Goal: Transaction & Acquisition: Subscribe to service/newsletter

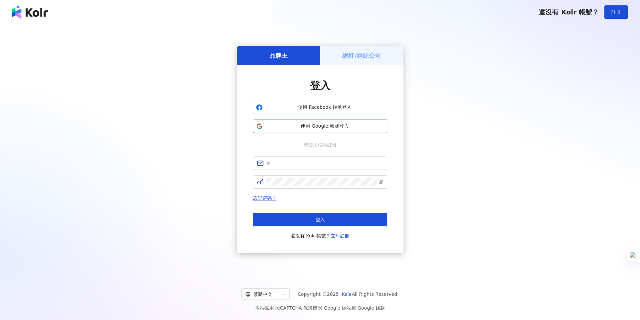
click at [319, 127] on span "使用 Google 帳號登入" at bounding box center [324, 126] width 119 height 7
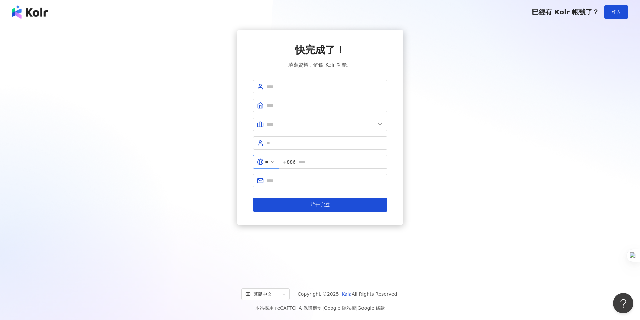
click at [274, 162] on polyline at bounding box center [272, 161] width 3 height 1
click at [322, 204] on span "註冊完成" at bounding box center [320, 204] width 19 height 5
click at [315, 87] on input "text" at bounding box center [324, 86] width 117 height 7
type input "*"
click at [275, 160] on icon at bounding box center [272, 161] width 5 height 5
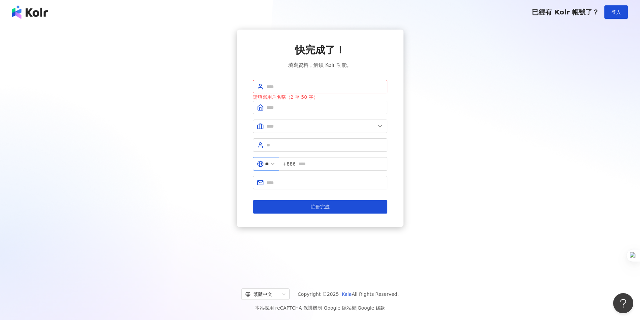
click at [275, 163] on icon at bounding box center [272, 163] width 5 height 5
click at [294, 165] on span "+886" at bounding box center [289, 163] width 13 height 7
click at [301, 163] on span "+886" at bounding box center [333, 163] width 108 height 13
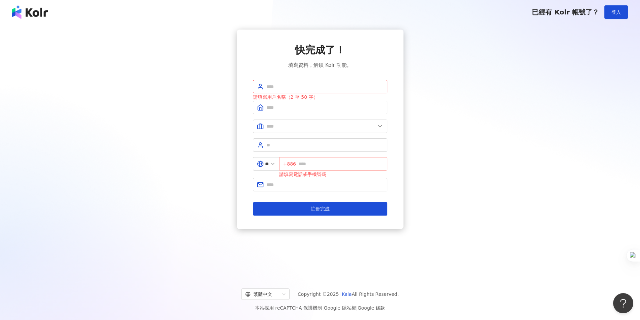
click at [285, 164] on span "+886" at bounding box center [333, 163] width 108 height 13
click at [275, 165] on icon at bounding box center [272, 163] width 5 height 5
click at [269, 164] on input "**" at bounding box center [267, 163] width 4 height 7
click at [261, 163] on icon at bounding box center [260, 164] width 7 height 7
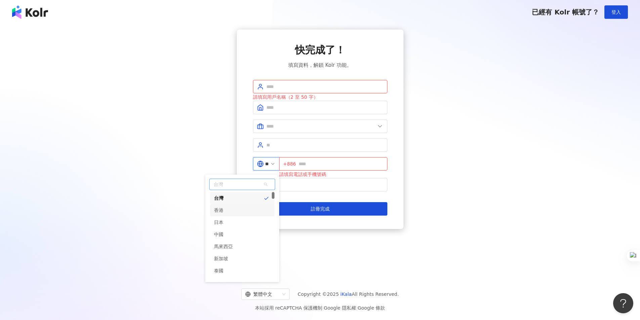
click at [258, 208] on div "香港" at bounding box center [242, 210] width 64 height 12
type input "**"
click at [317, 83] on input "text" at bounding box center [324, 86] width 117 height 7
type input "****"
click at [301, 110] on input "text" at bounding box center [324, 107] width 117 height 7
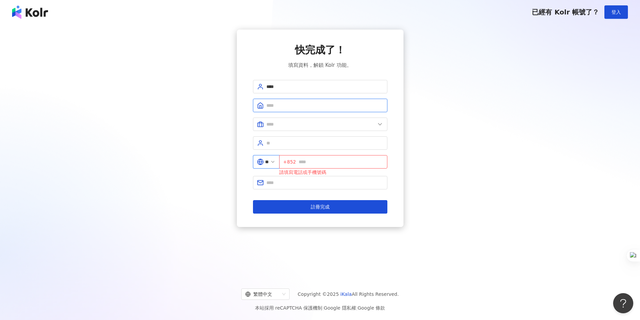
click at [297, 107] on input "text" at bounding box center [324, 105] width 117 height 7
type input "****"
click at [320, 123] on input "text" at bounding box center [320, 124] width 109 height 7
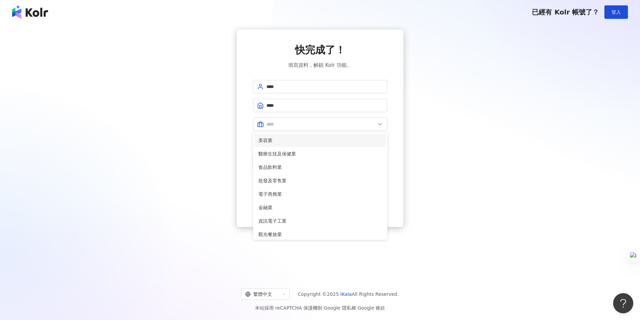
click at [305, 146] on li "美容業" at bounding box center [320, 140] width 132 height 13
type input "***"
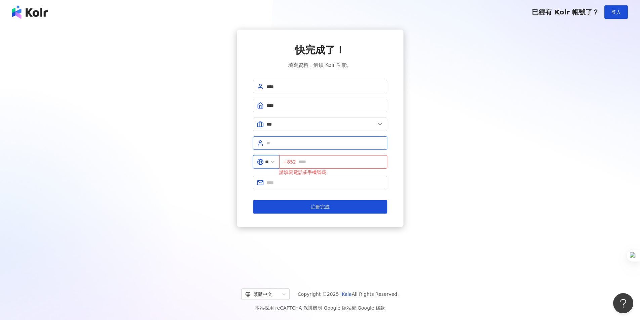
click at [297, 146] on input "text" at bounding box center [324, 142] width 117 height 7
type input "**"
click at [313, 158] on span "+852" at bounding box center [333, 161] width 108 height 13
click at [314, 162] on input "text" at bounding box center [341, 161] width 85 height 7
click at [306, 164] on input "text" at bounding box center [341, 161] width 85 height 7
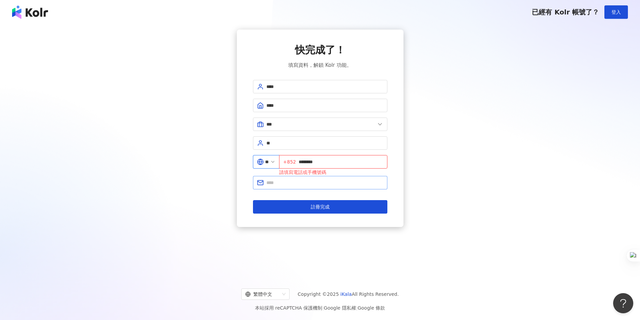
type input "********"
click at [313, 188] on span at bounding box center [320, 182] width 134 height 13
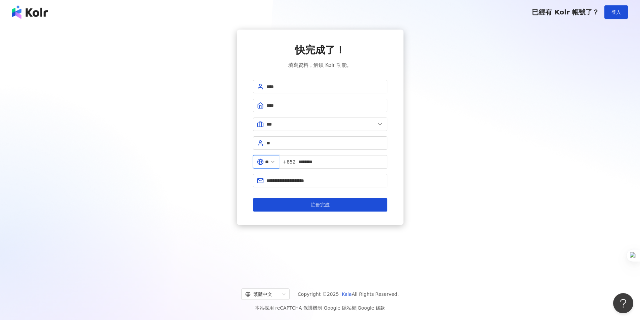
click at [235, 224] on div "**********" at bounding box center [320, 127] width 624 height 195
click at [271, 182] on input "**********" at bounding box center [324, 180] width 117 height 7
click at [265, 180] on span "**********" at bounding box center [320, 180] width 134 height 13
click at [267, 181] on input "**********" at bounding box center [324, 180] width 117 height 7
type input "**********"
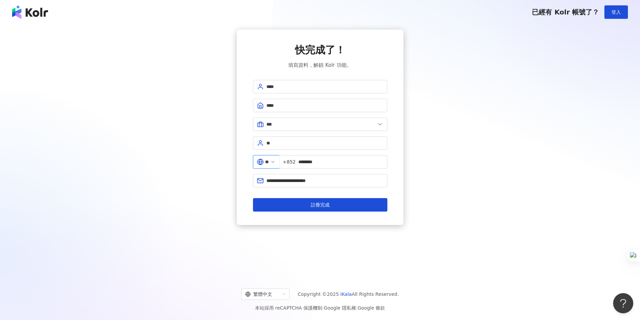
click at [314, 227] on div "**********" at bounding box center [320, 149] width 640 height 251
click at [312, 204] on span "註冊完成" at bounding box center [320, 204] width 19 height 5
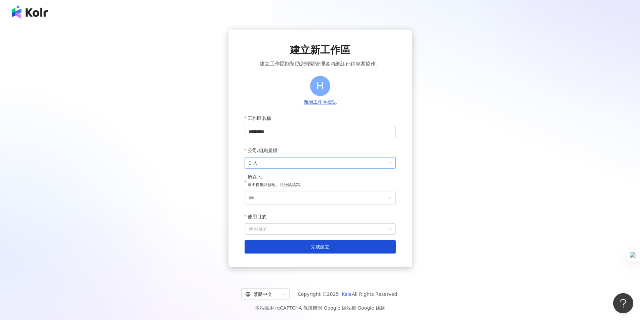
click at [254, 164] on span "1 人" at bounding box center [320, 163] width 143 height 11
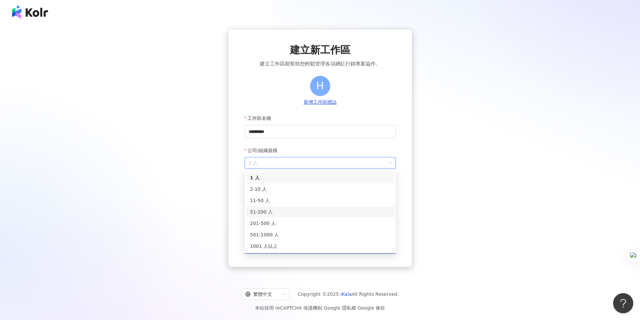
click at [267, 210] on div "51-200 人" at bounding box center [320, 211] width 140 height 7
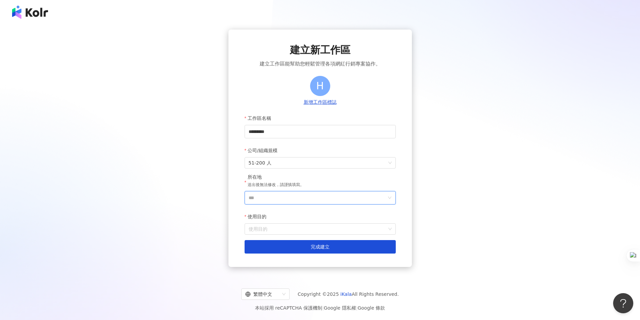
click at [267, 198] on input "***" at bounding box center [318, 197] width 138 height 13
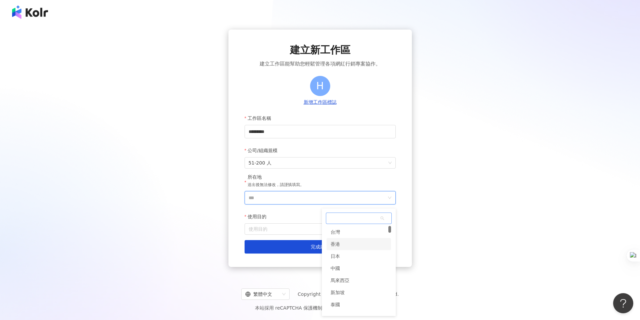
click at [338, 244] on div "香港" at bounding box center [334, 244] width 9 height 12
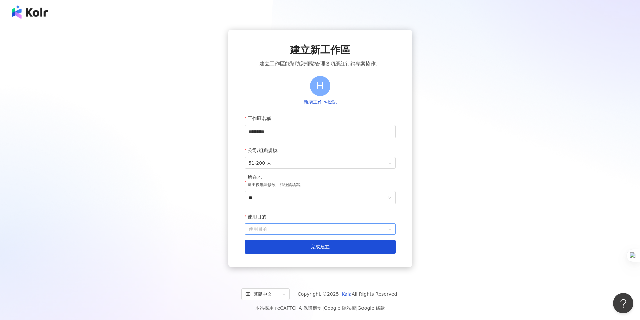
click at [284, 232] on input "使用目的" at bounding box center [320, 229] width 143 height 11
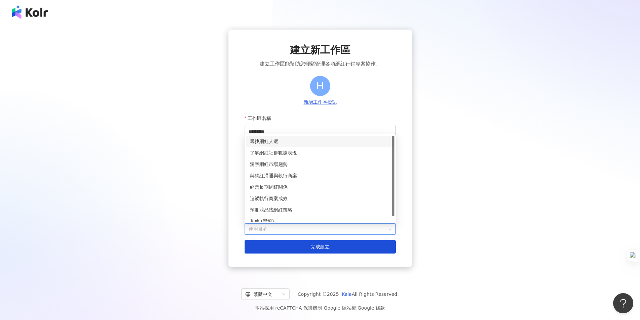
click at [277, 142] on div "尋找網紅人選" at bounding box center [320, 141] width 140 height 7
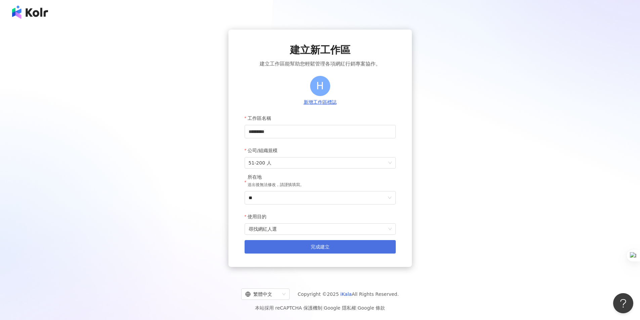
click at [309, 253] on button "完成建立" at bounding box center [319, 246] width 151 height 13
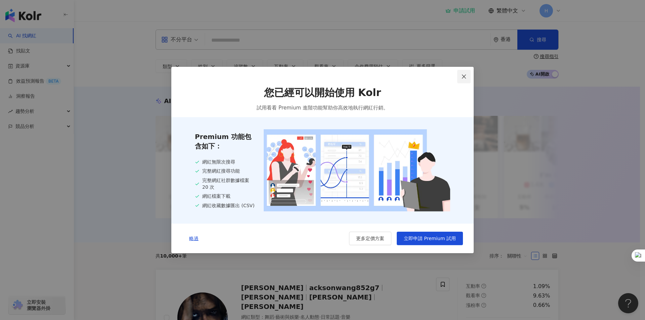
click at [461, 74] on span "Close" at bounding box center [463, 76] width 13 height 5
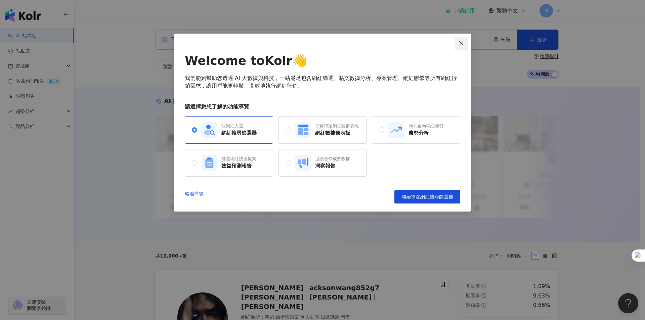
click at [461, 44] on icon "close" at bounding box center [460, 43] width 5 height 5
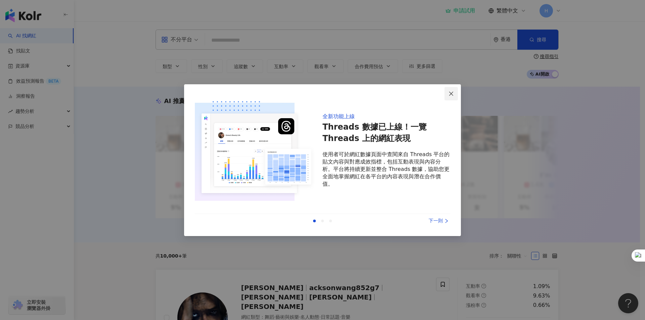
click at [447, 93] on span "Close" at bounding box center [450, 93] width 13 height 5
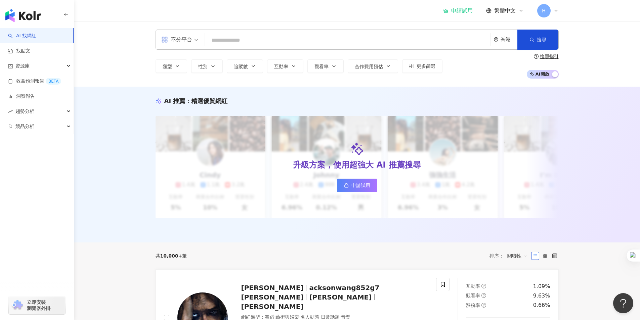
click at [494, 38] on icon "environment" at bounding box center [496, 39] width 4 height 5
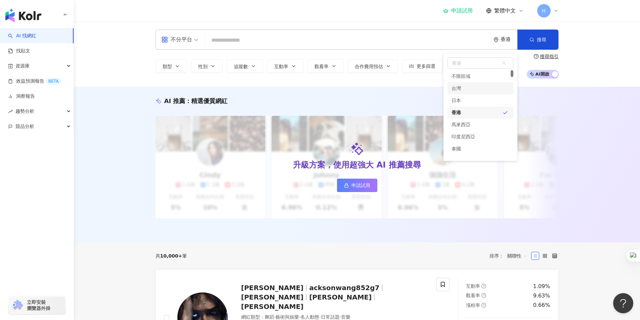
click at [116, 158] on div "AI 推薦 ： 精選優質網紅 升級方案，使用超強大 AI 推薦搜尋 申請試用 Cindy 1.4萬 1.1萬 3.2萬 互動率 5% 商業合作比例 10% 受…" at bounding box center [357, 165] width 566 height 156
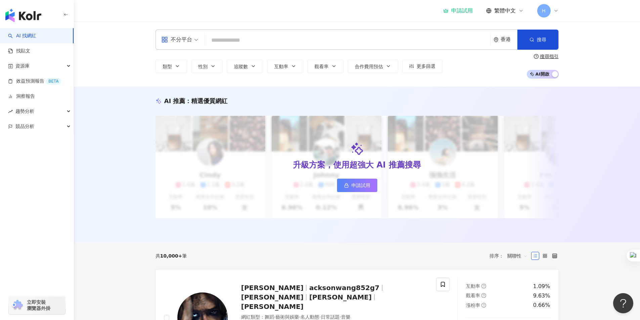
click at [499, 41] on div "香港" at bounding box center [505, 39] width 24 height 19
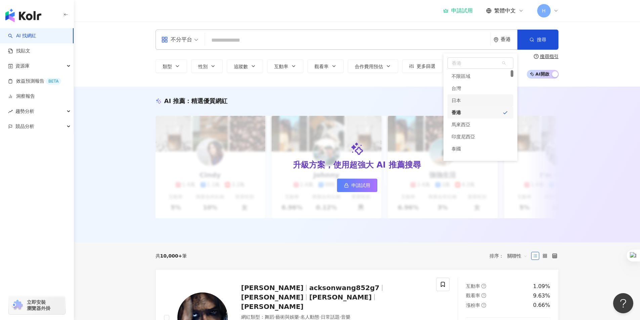
click at [461, 91] on div "台灣" at bounding box center [480, 88] width 66 height 12
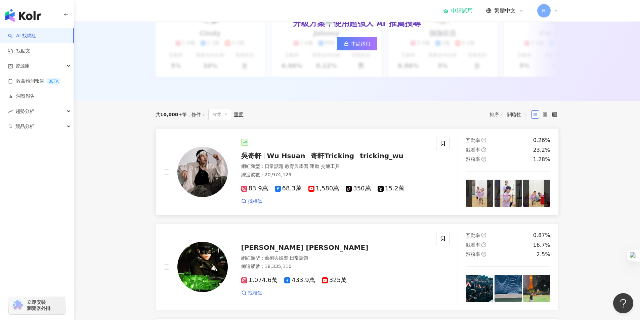
scroll to position [189, 0]
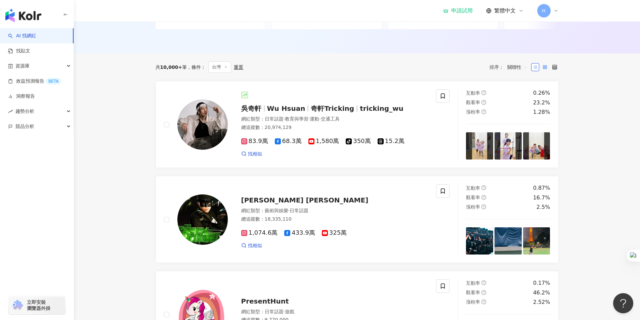
click at [542, 70] on icon at bounding box center [544, 67] width 5 height 5
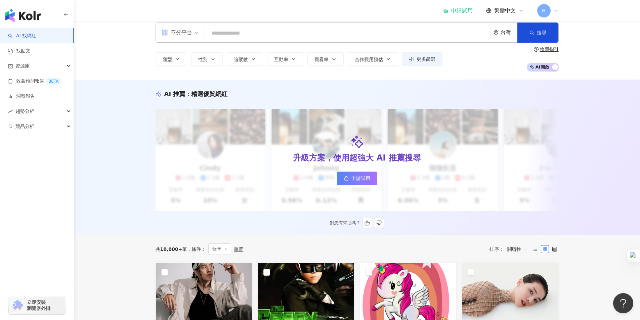
scroll to position [0, 0]
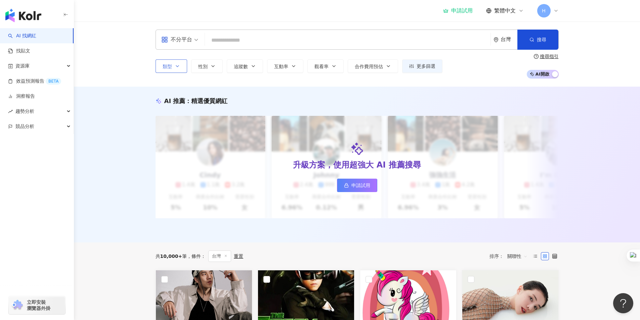
click at [177, 67] on icon "button" at bounding box center [177, 65] width 5 height 5
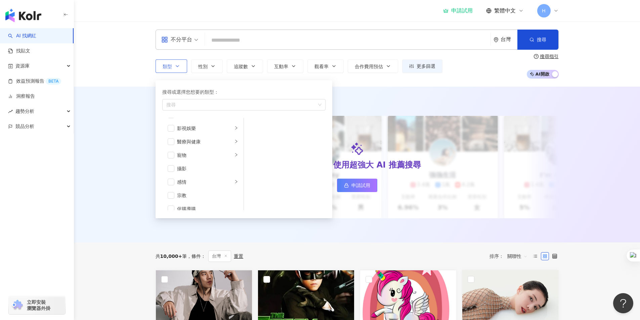
scroll to position [233, 0]
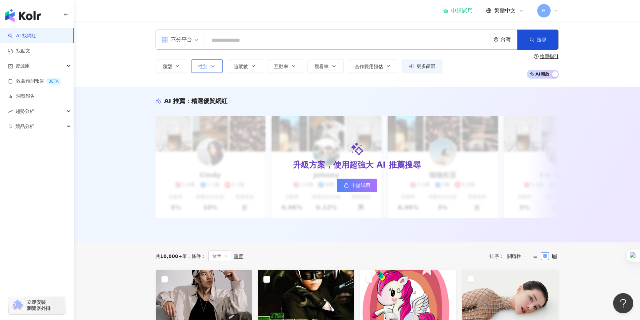
click at [210, 66] on icon "button" at bounding box center [212, 65] width 5 height 5
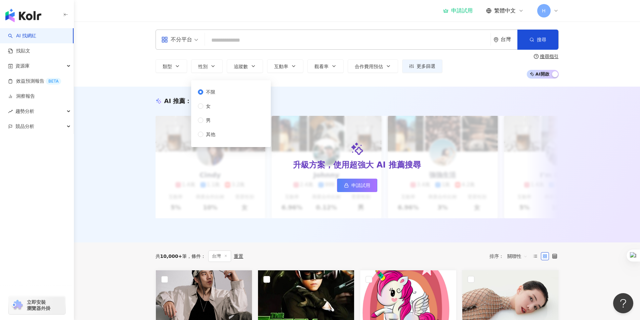
click at [136, 71] on div "不分平台 台灣 搜尋 類型 性別 追蹤數 互動率 觀看率 合作費用預估 更多篩選 不限 女 男 其他 搜尋指引 AI 開啟 AI 關閉" at bounding box center [357, 53] width 566 height 65
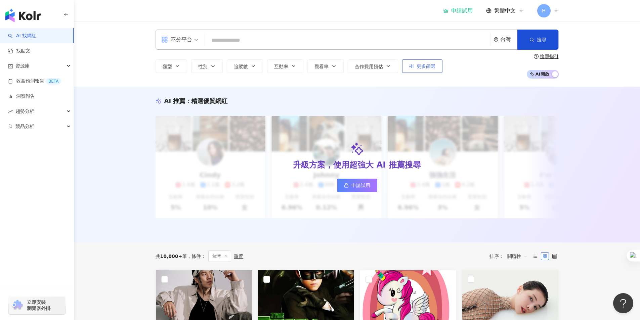
click at [420, 68] on span "更多篩選" at bounding box center [425, 65] width 19 height 5
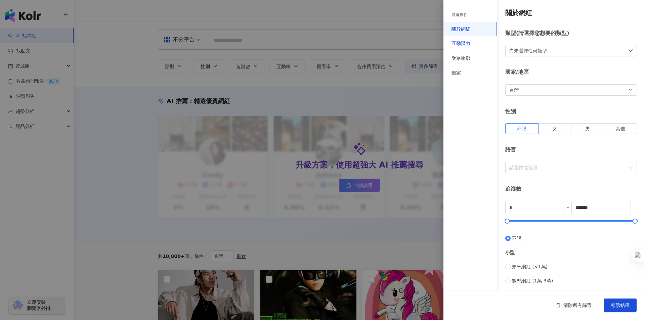
click at [467, 45] on div "互動潛力" at bounding box center [460, 43] width 19 height 7
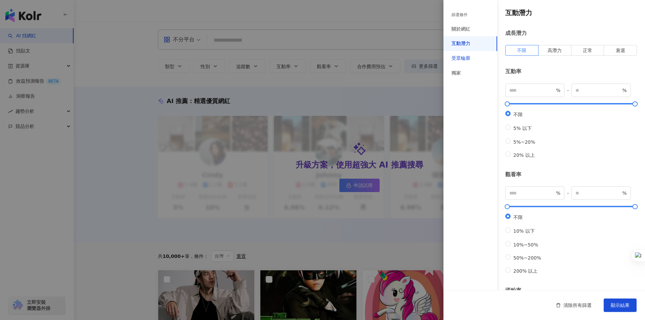
click at [463, 59] on div "受眾輪廓" at bounding box center [460, 58] width 19 height 7
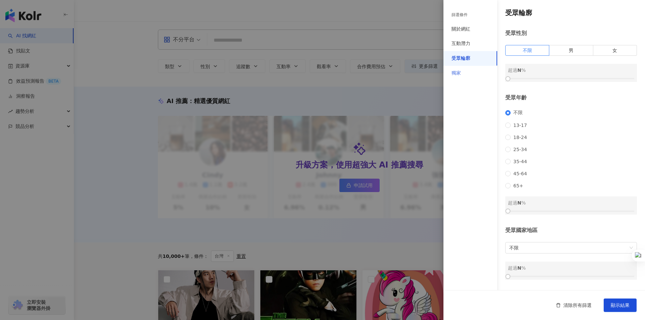
click at [461, 75] on div "獨家" at bounding box center [470, 73] width 54 height 15
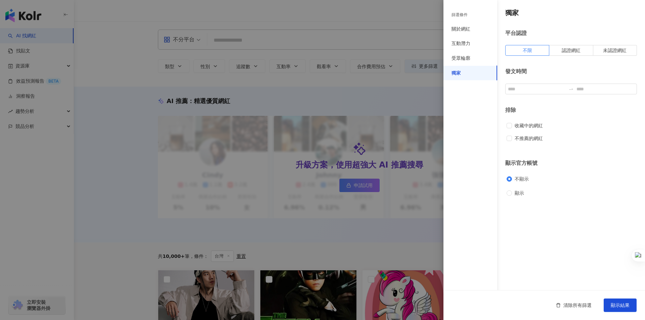
click at [404, 26] on div at bounding box center [322, 160] width 645 height 320
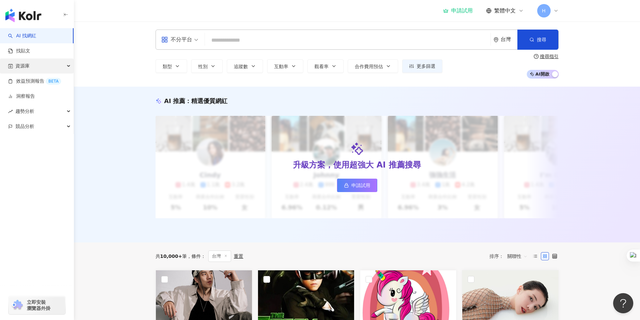
click at [64, 64] on div "資源庫" at bounding box center [37, 65] width 74 height 15
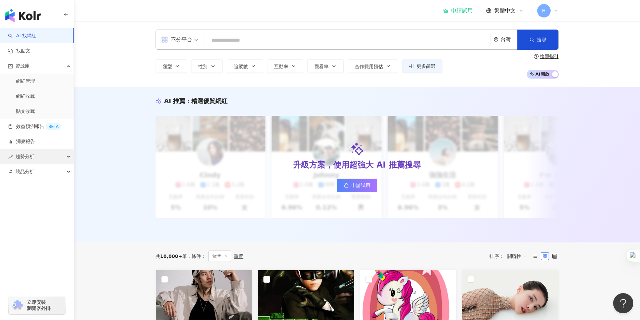
click at [61, 155] on div "趨勢分析" at bounding box center [37, 156] width 74 height 15
click at [64, 214] on div "競品分析" at bounding box center [37, 217] width 74 height 15
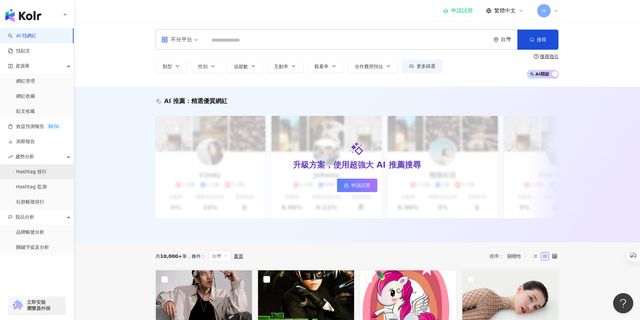
click at [44, 171] on link "Hashtag 排行" at bounding box center [31, 172] width 31 height 7
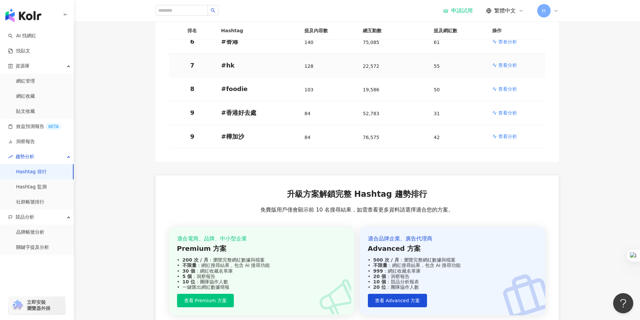
scroll to position [235, 0]
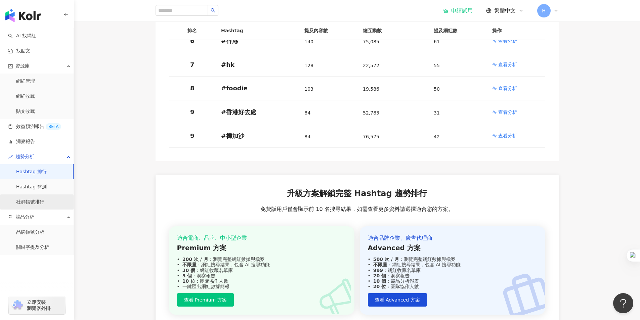
click at [44, 202] on link "社群帳號排行" at bounding box center [30, 202] width 28 height 7
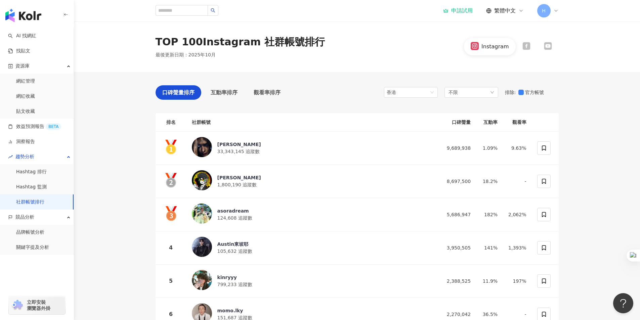
click at [526, 48] on icon at bounding box center [526, 46] width 8 height 8
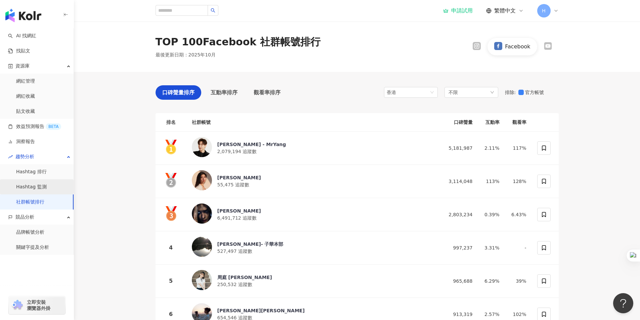
click at [42, 187] on link "Hashtag 監測" at bounding box center [31, 187] width 31 height 7
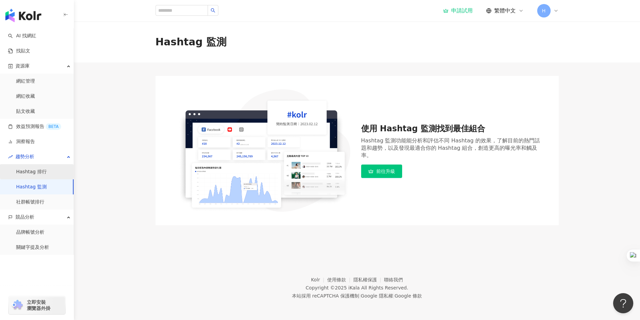
click at [42, 173] on link "Hashtag 排行" at bounding box center [31, 172] width 31 height 7
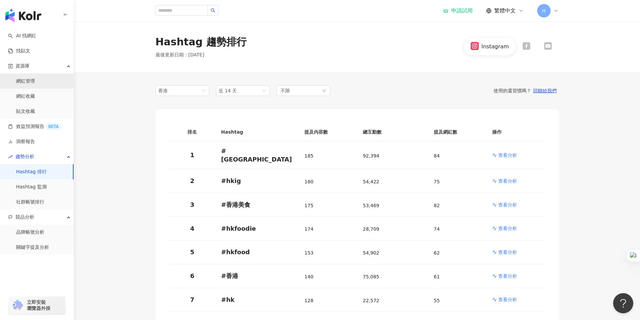
click at [35, 80] on link "網紅管理" at bounding box center [25, 81] width 19 height 7
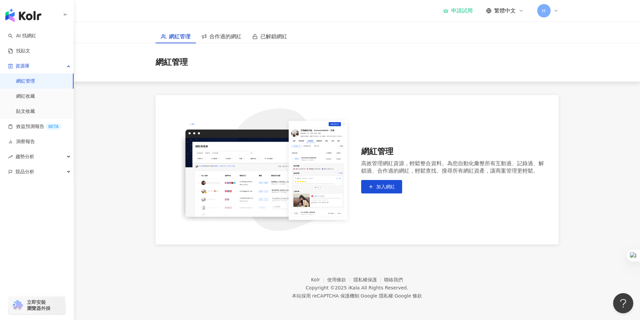
click at [558, 12] on icon at bounding box center [555, 10] width 5 height 5
click at [568, 90] on span "切換工作區" at bounding box center [562, 91] width 24 height 5
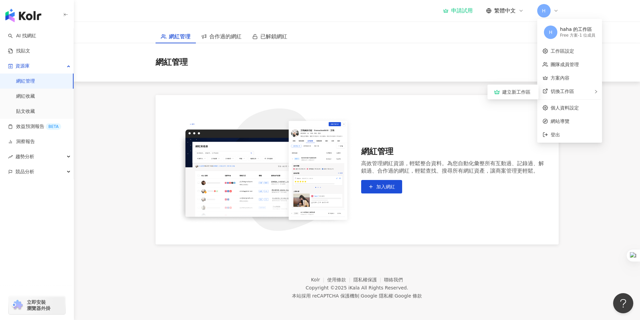
click at [494, 49] on div "網紅管理" at bounding box center [357, 62] width 566 height 38
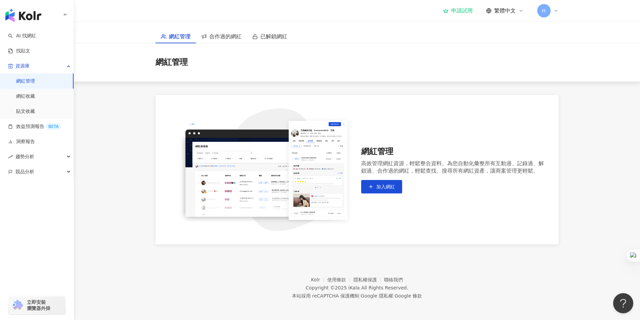
click at [44, 308] on span "立即安裝 瀏覽器外掛" at bounding box center [39, 305] width 24 height 12
click at [518, 12] on icon at bounding box center [520, 10] width 5 height 5
click at [261, 32] on span "已解鎖網紅" at bounding box center [273, 36] width 27 height 8
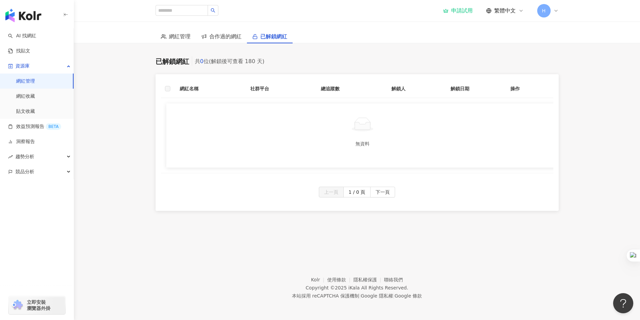
click at [62, 15] on div "button" at bounding box center [37, 14] width 74 height 28
click at [63, 15] on icon "button" at bounding box center [65, 14] width 5 height 5
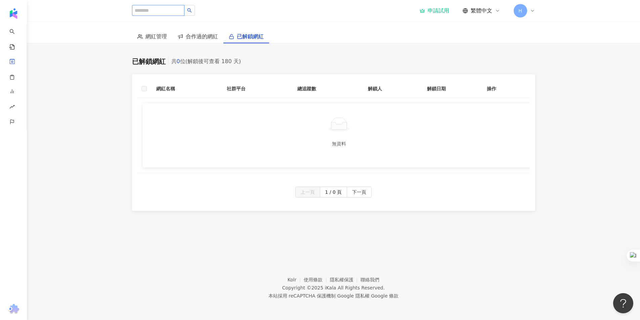
click at [163, 14] on input "search" at bounding box center [158, 10] width 52 height 11
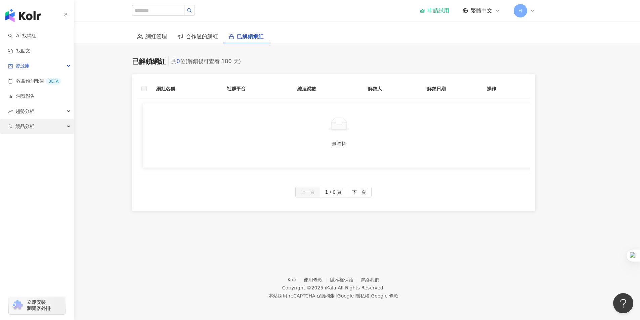
click at [31, 128] on span "競品分析" at bounding box center [24, 126] width 19 height 15
click at [44, 111] on div "趨勢分析" at bounding box center [37, 111] width 74 height 15
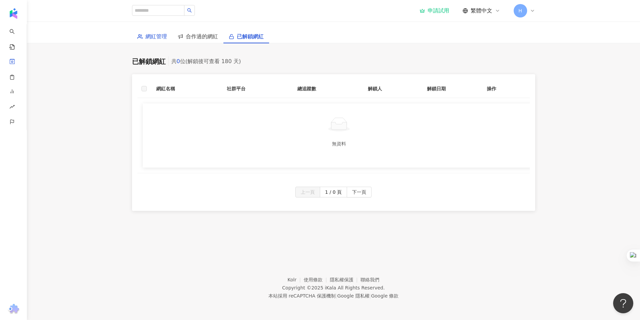
click at [147, 39] on span "網紅管理" at bounding box center [155, 36] width 21 height 8
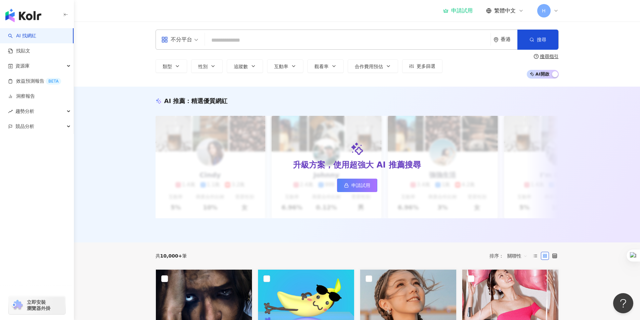
click at [498, 42] on div "香港" at bounding box center [505, 39] width 24 height 19
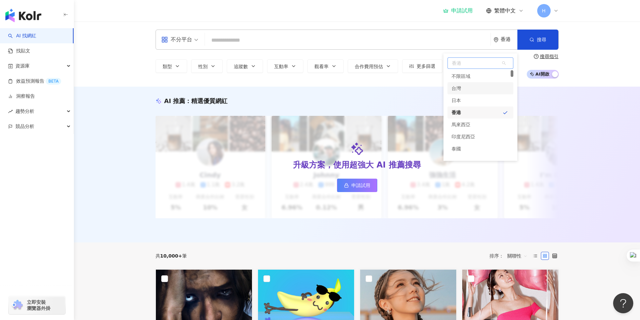
click at [459, 88] on div "台灣" at bounding box center [455, 88] width 9 height 12
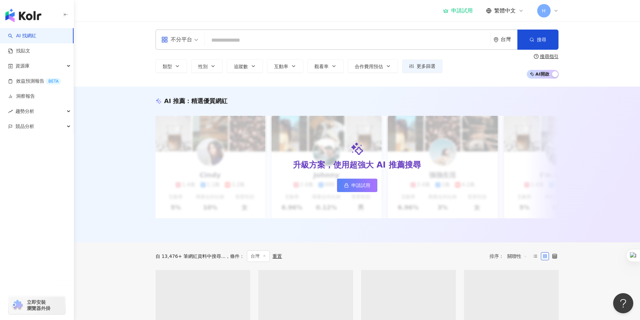
click at [274, 38] on input "search" at bounding box center [348, 40] width 280 height 13
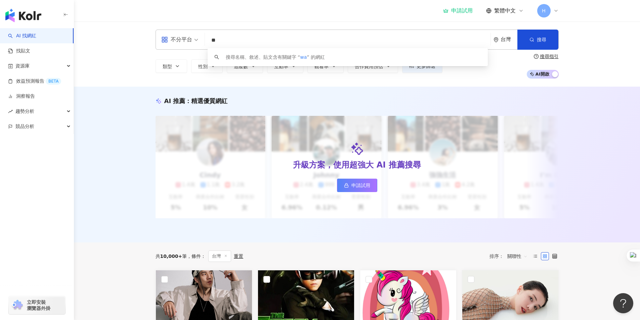
type input "*"
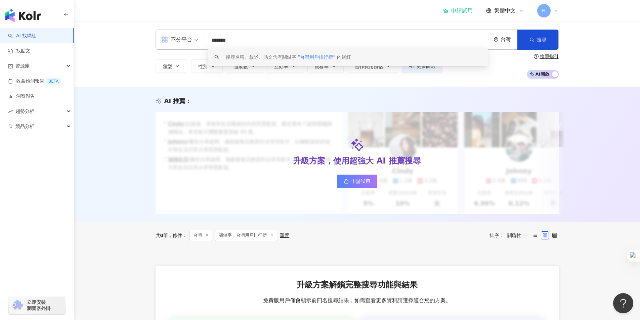
type input "*******"
click at [489, 74] on div "類型 性別 追蹤數 互動率 觀看率 合作費用預估 更多篩選 搜尋指引 AI 開啟 AI 關閉" at bounding box center [356, 66] width 403 height 25
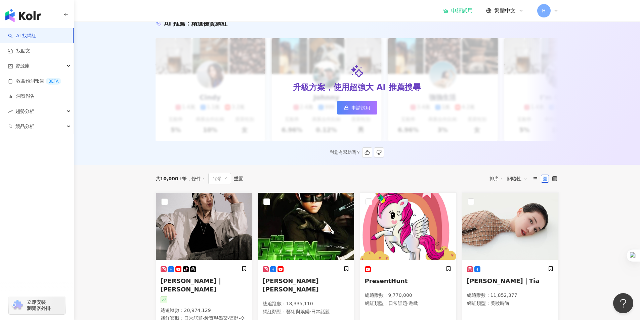
scroll to position [168, 0]
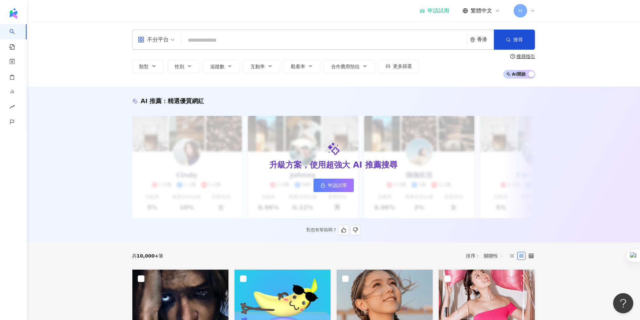
click at [335, 188] on span "申請試用" at bounding box center [337, 185] width 19 height 5
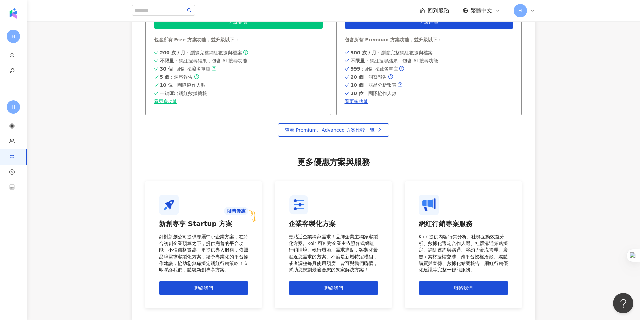
scroll to position [470, 0]
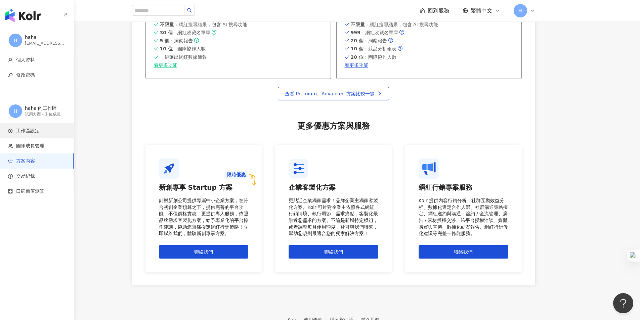
click at [42, 131] on span "工作區設定" at bounding box center [38, 131] width 60 height 7
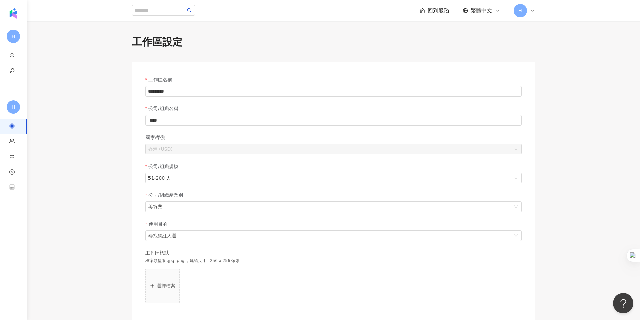
click at [431, 11] on span "回到服務" at bounding box center [438, 10] width 21 height 7
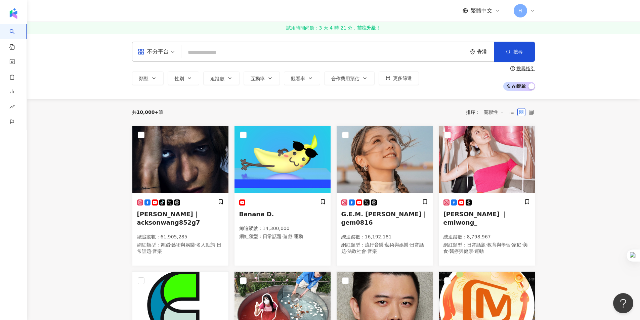
click at [479, 53] on div "香港" at bounding box center [485, 52] width 17 height 6
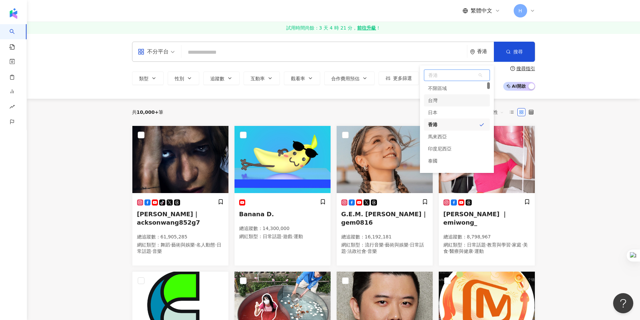
click at [446, 101] on div "台灣" at bounding box center [457, 100] width 66 height 12
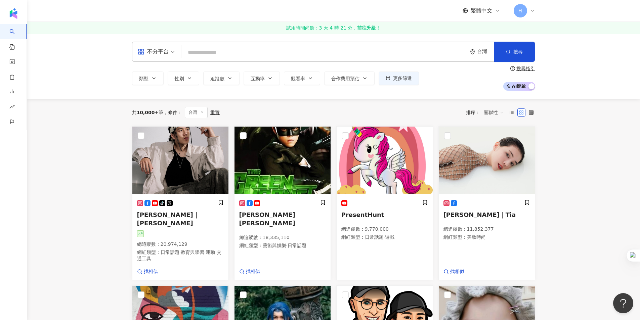
click at [174, 53] on span "不分平台" at bounding box center [156, 51] width 37 height 11
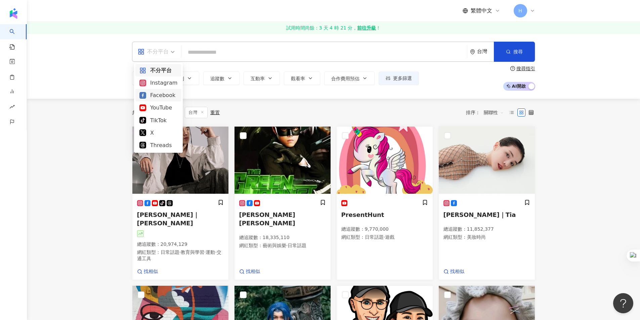
click at [160, 95] on div "Facebook" at bounding box center [158, 95] width 38 height 8
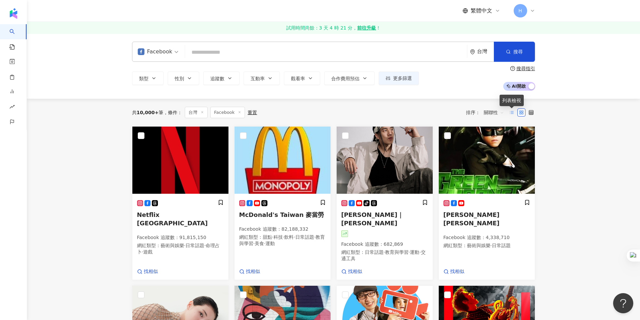
click at [509, 114] on icon at bounding box center [511, 112] width 5 height 5
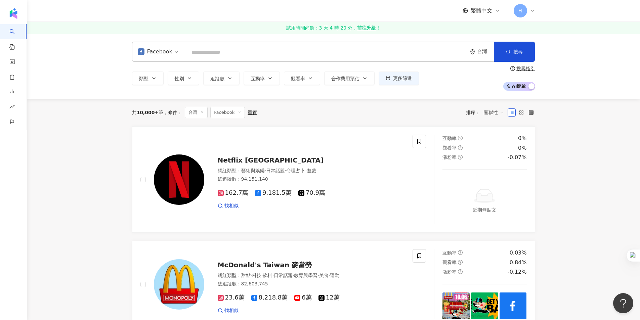
click at [498, 111] on span "關聯性" at bounding box center [494, 112] width 20 height 11
click at [531, 113] on icon at bounding box center [531, 112] width 5 height 5
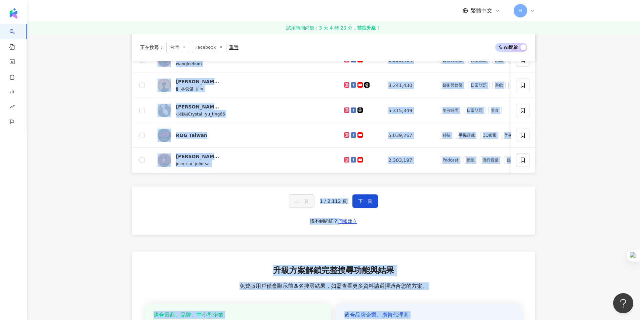
scroll to position [318, 0]
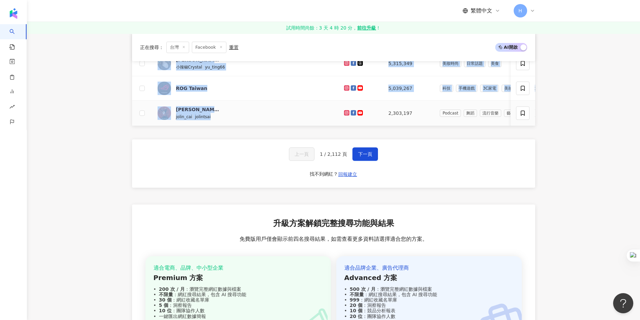
drag, startPoint x: 170, startPoint y: 170, endPoint x: 235, endPoint y: 119, distance: 82.9
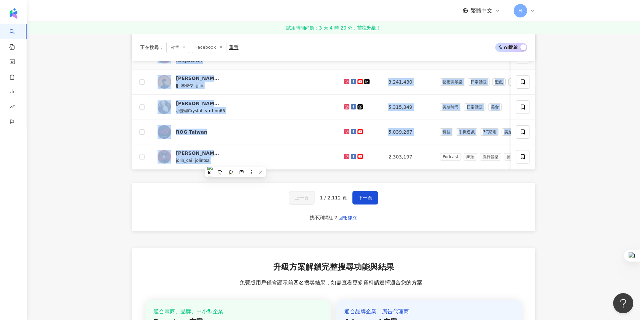
scroll to position [217, 0]
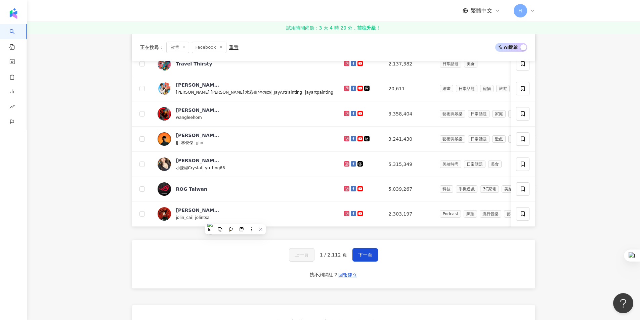
click at [79, 197] on main "Facebook 台灣 搜尋 類型 性別 追蹤數 互動率 觀看率 合作費用預估 更多篩選 搜尋指引 AI 開啟 AI 關閉 正在搜尋 ： 台灣 Faceboo…" at bounding box center [333, 145] width 613 height 656
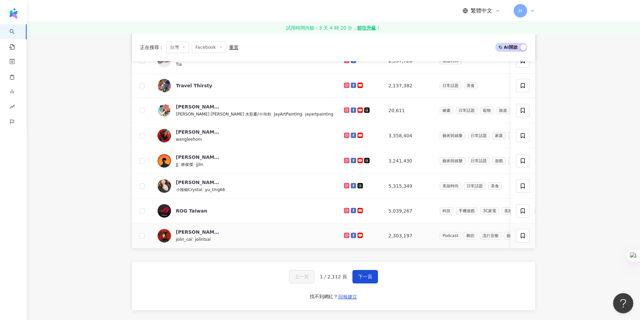
scroll to position [183, 0]
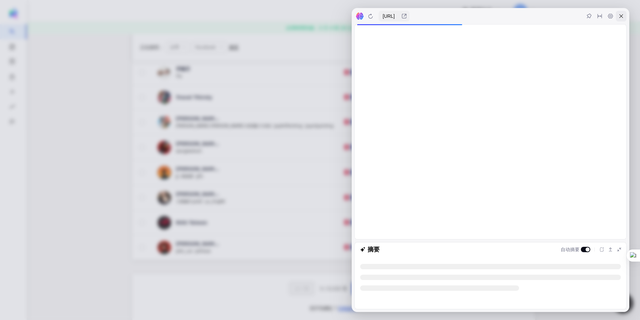
click at [618, 15] on div at bounding box center [621, 16] width 11 height 11
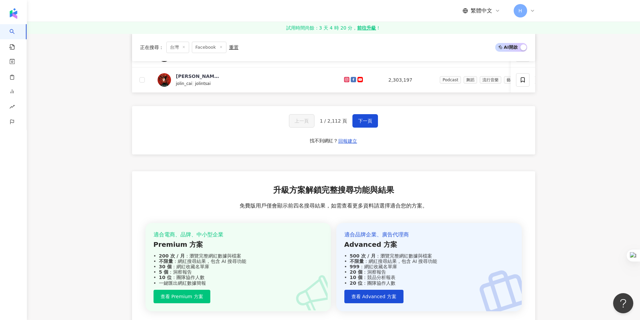
scroll to position [351, 0]
click at [361, 123] on span "下一頁" at bounding box center [365, 120] width 14 height 5
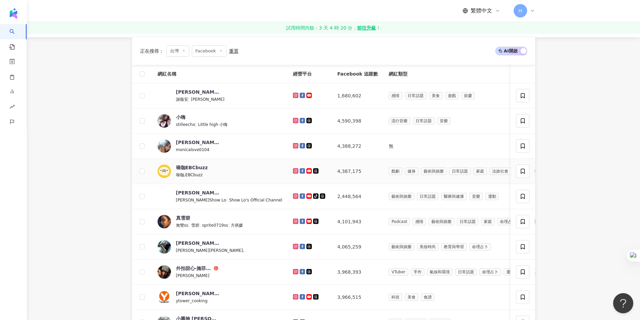
scroll to position [0, 0]
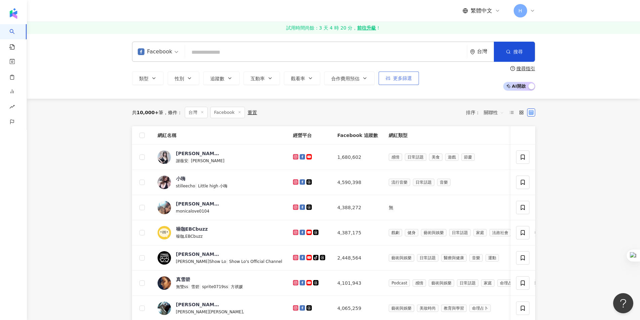
click at [396, 78] on span "更多篩選" at bounding box center [402, 78] width 19 height 5
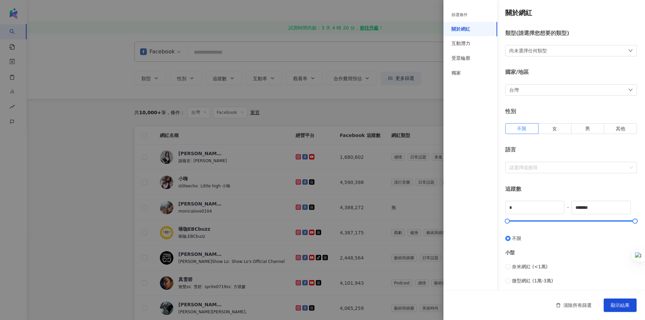
click at [417, 131] on div at bounding box center [322, 160] width 645 height 320
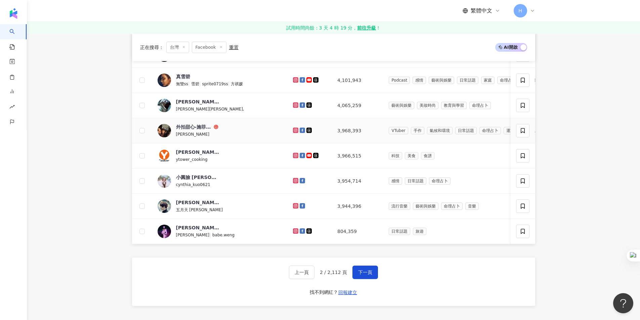
scroll to position [318, 0]
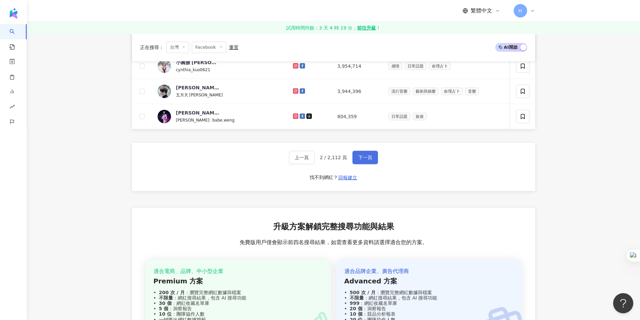
click at [361, 160] on span "下一頁" at bounding box center [365, 157] width 14 height 5
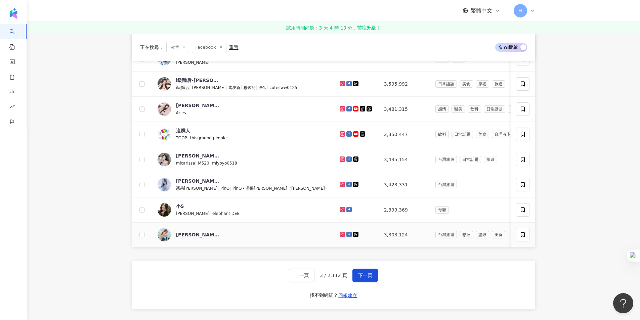
scroll to position [168, 0]
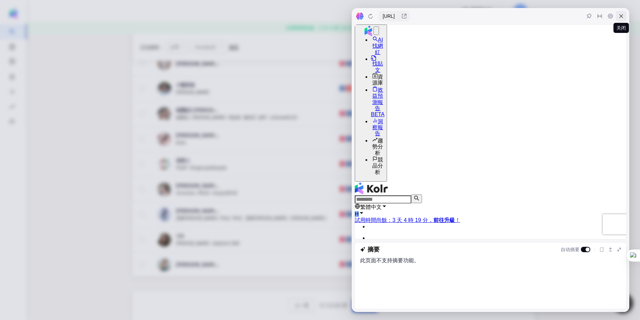
click at [619, 18] on icon at bounding box center [620, 15] width 5 height 5
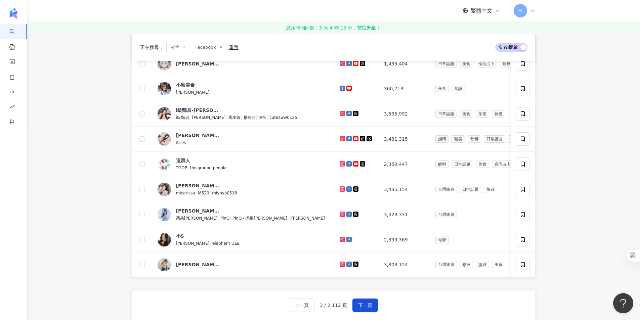
click at [166, 171] on img at bounding box center [164, 164] width 13 height 13
click at [181, 171] on div "TGOP |" at bounding box center [183, 167] width 14 height 7
click at [378, 253] on td "2,399,369" at bounding box center [403, 239] width 51 height 25
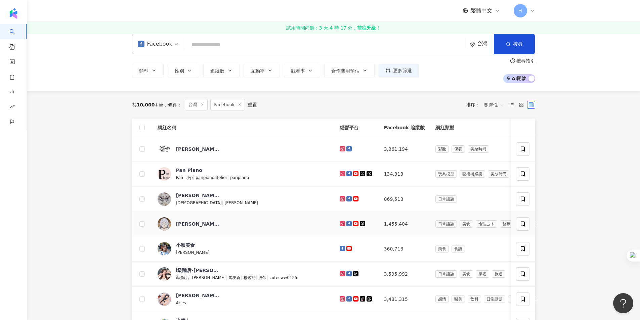
scroll to position [0, 0]
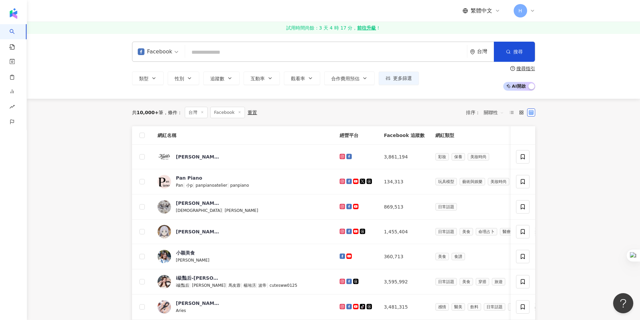
click at [368, 27] on strong "前往升級" at bounding box center [366, 28] width 19 height 7
